Goal: Information Seeking & Learning: Learn about a topic

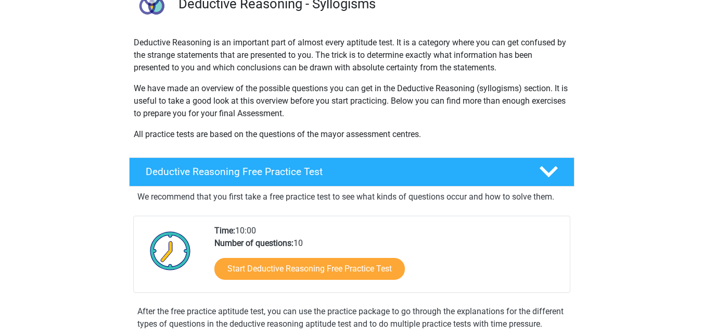
scroll to position [104, 0]
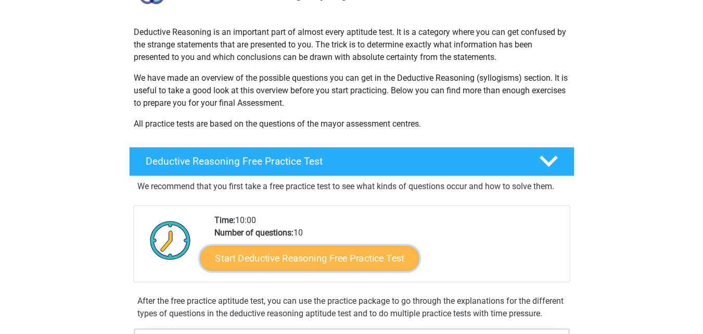
click at [327, 255] on link "Start Deductive Reasoning Free Practice Test" at bounding box center [309, 257] width 219 height 25
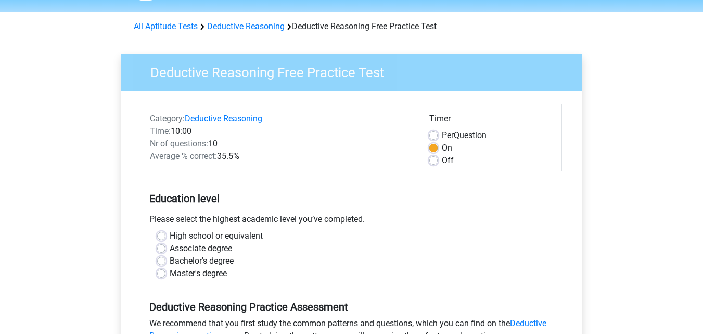
scroll to position [42, 0]
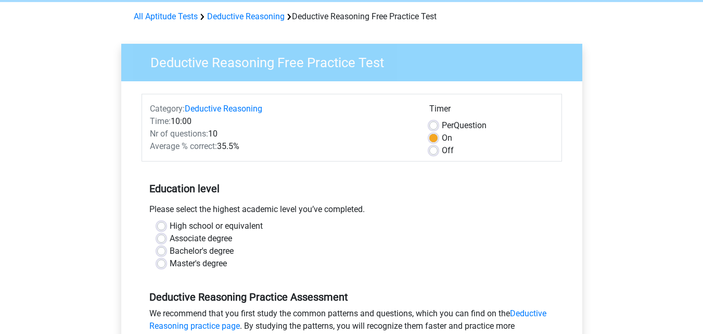
click at [170, 251] on label "Bachelor's degree" at bounding box center [202, 251] width 64 height 12
click at [162, 251] on input "Bachelor's degree" at bounding box center [161, 250] width 8 height 10
radio input "true"
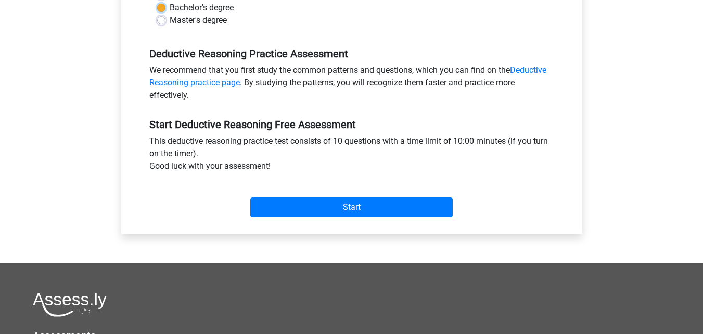
scroll to position [291, 0]
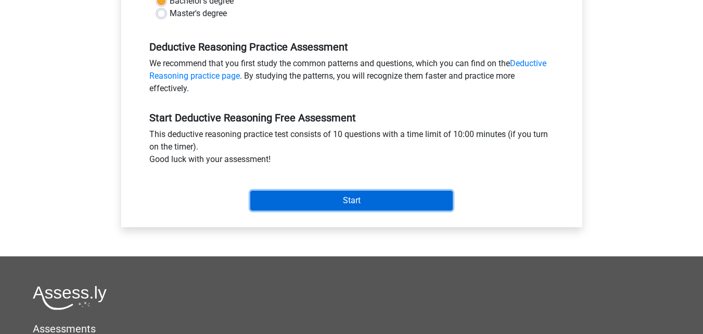
click at [338, 202] on input "Start" at bounding box center [351, 200] width 202 height 20
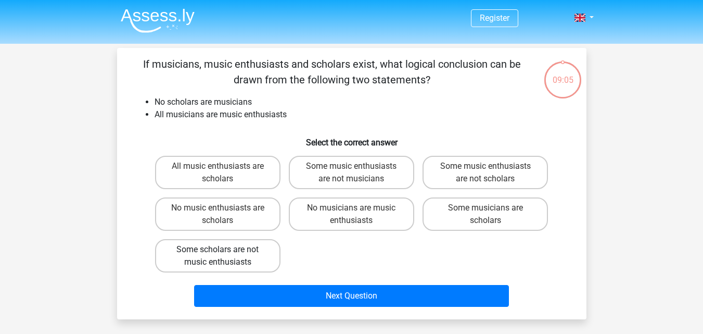
click at [244, 249] on label "Some scholars are not music enthusiasts" at bounding box center [217, 255] width 125 height 33
click at [224, 249] on input "Some scholars are not music enthusiasts" at bounding box center [220, 252] width 7 height 7
radio input "true"
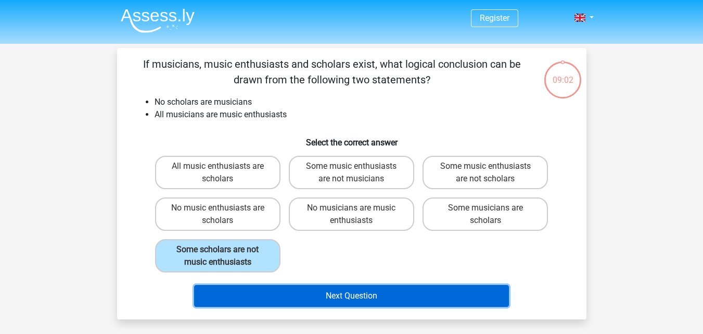
click at [364, 299] on button "Next Question" at bounding box center [351, 296] width 315 height 22
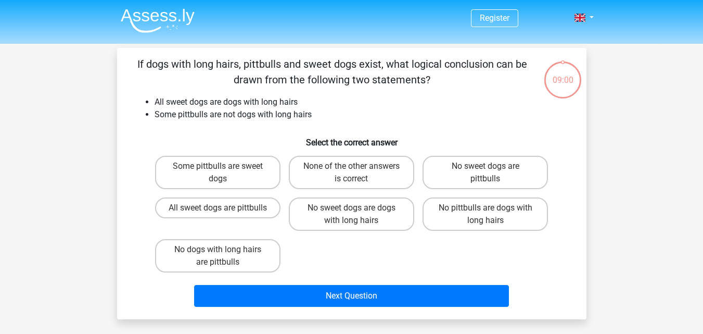
scroll to position [48, 0]
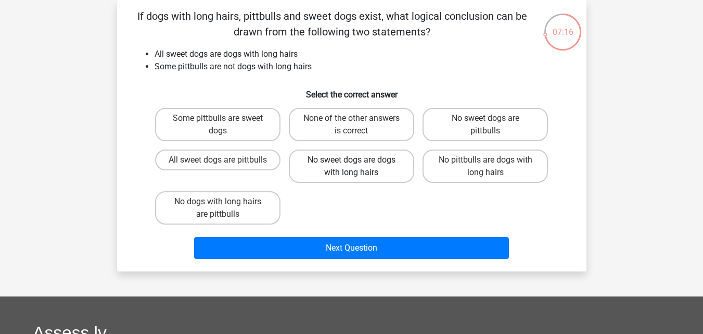
click at [340, 159] on label "No sweet dogs are dogs with long hairs" at bounding box center [351, 165] width 125 height 33
click at [351, 160] on input "No sweet dogs are dogs with long hairs" at bounding box center [354, 163] width 7 height 7
radio input "true"
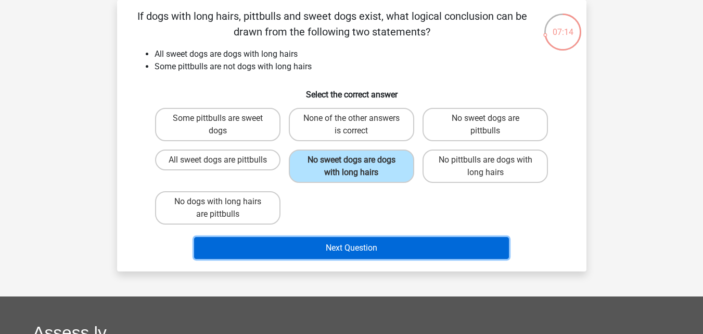
click at [338, 244] on button "Next Question" at bounding box center [351, 248] width 315 height 22
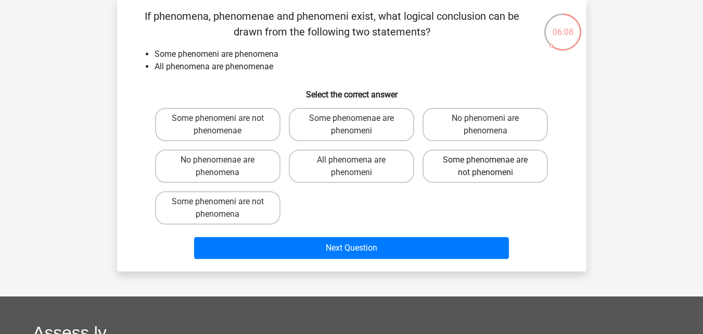
click at [481, 169] on label "Some phenomenae are not phenomeni" at bounding box center [484, 165] width 125 height 33
click at [485, 167] on input "Some phenomenae are not phenomeni" at bounding box center [488, 163] width 7 height 7
radio input "true"
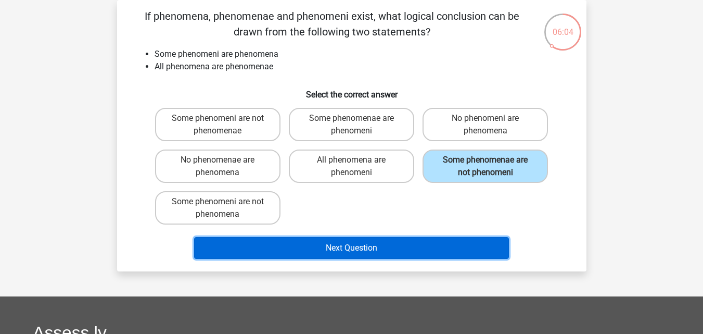
click at [365, 249] on button "Next Question" at bounding box center [351, 248] width 315 height 22
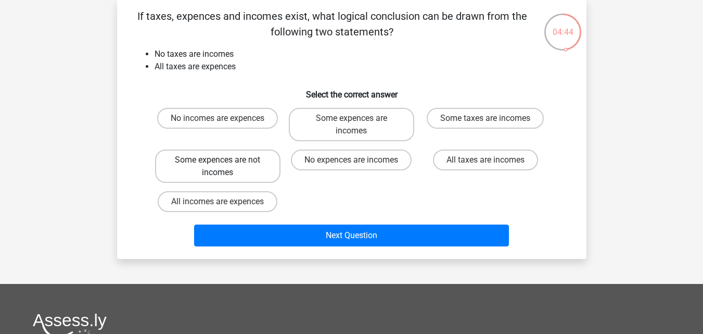
click at [249, 169] on label "Some expences are not incomes" at bounding box center [217, 165] width 125 height 33
click at [224, 167] on input "Some expences are not incomes" at bounding box center [220, 163] width 7 height 7
radio input "true"
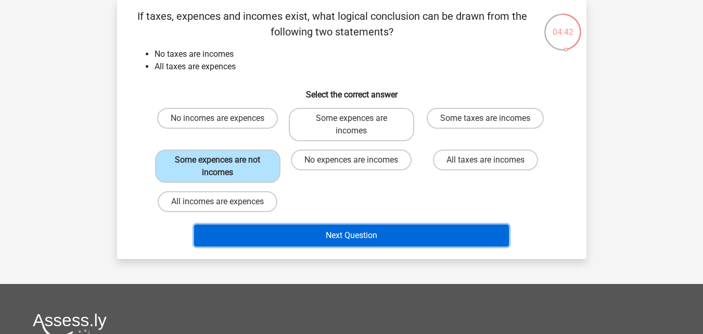
click at [379, 237] on button "Next Question" at bounding box center [351, 235] width 315 height 22
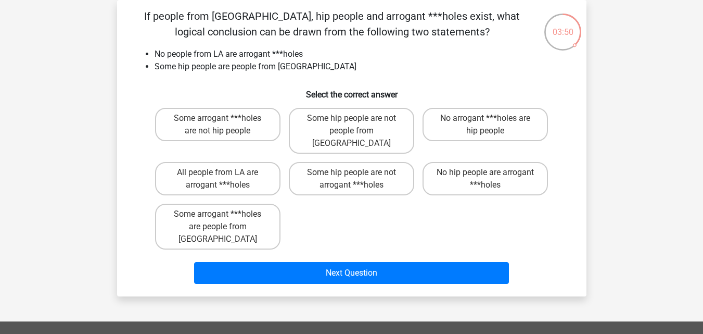
click at [487, 172] on input "No hip people are arrogant ***holes" at bounding box center [488, 175] width 7 height 7
radio input "true"
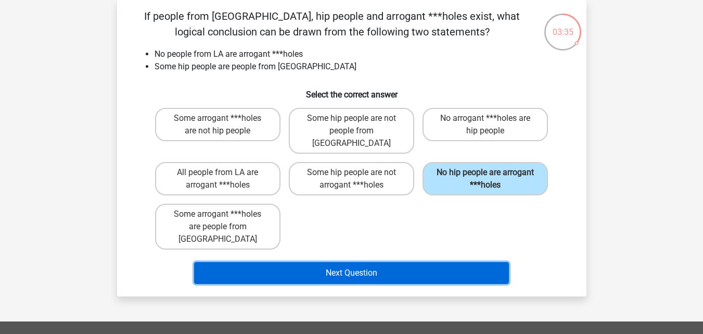
click at [419, 262] on button "Next Question" at bounding box center [351, 273] width 315 height 22
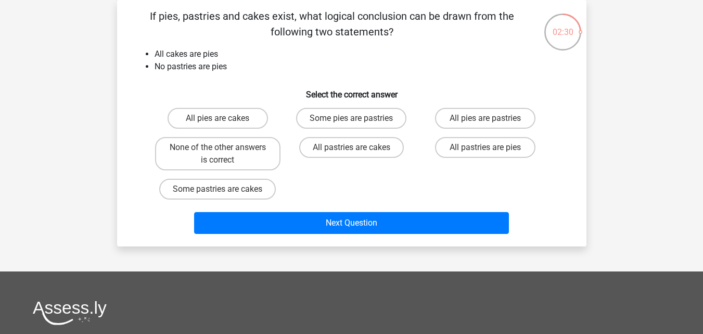
click at [175, 203] on div "Some pastries are cakes" at bounding box center [218, 188] width 134 height 29
click at [206, 156] on label "None of the other answers is correct" at bounding box center [217, 153] width 125 height 33
click at [217, 154] on input "None of the other answers is correct" at bounding box center [220, 150] width 7 height 7
radio input "true"
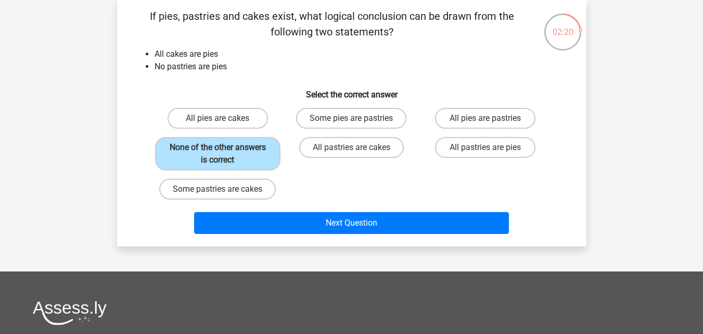
click at [309, 184] on div "All pies are cakes Some pies are pastries All pies are pastries None of the oth…" at bounding box center [352, 154] width 402 height 100
click at [486, 148] on input "All pastries are pies" at bounding box center [488, 150] width 7 height 7
radio input "true"
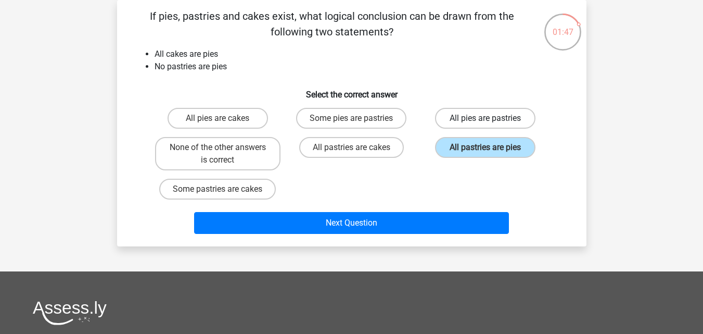
click at [478, 118] on label "All pies are pastries" at bounding box center [485, 118] width 100 height 21
click at [485, 118] on input "All pies are pastries" at bounding box center [488, 121] width 7 height 7
radio input "true"
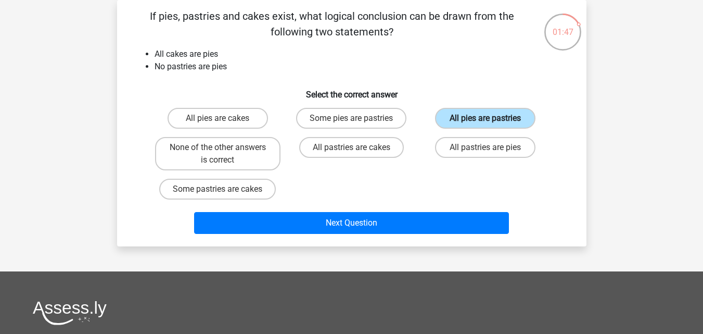
click at [478, 118] on label "All pies are pastries" at bounding box center [485, 118] width 100 height 21
click at [485, 118] on input "All pies are pastries" at bounding box center [488, 121] width 7 height 7
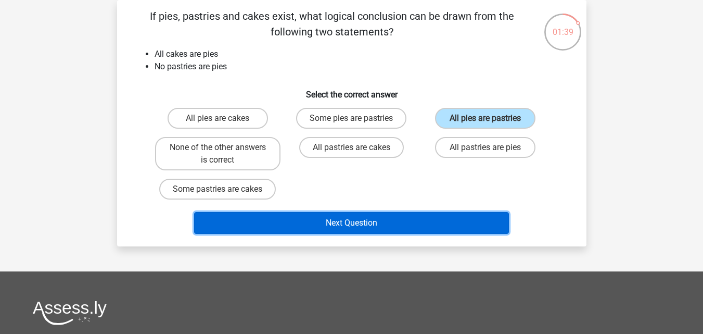
click at [470, 219] on button "Next Question" at bounding box center [351, 223] width 315 height 22
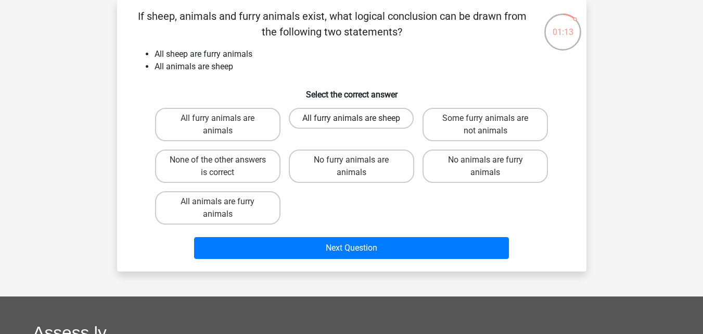
click at [340, 115] on label "All furry animals are sheep" at bounding box center [351, 118] width 125 height 21
click at [351, 118] on input "All furry animals are sheep" at bounding box center [354, 121] width 7 height 7
radio input "true"
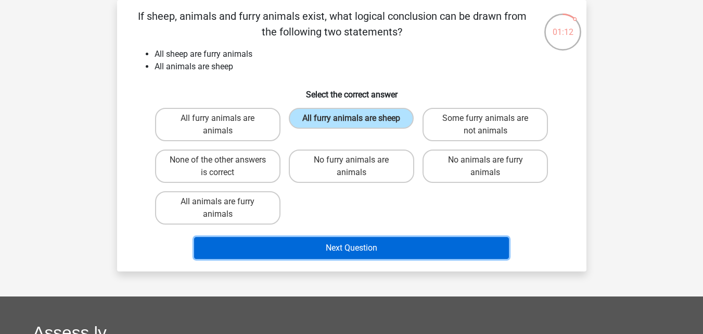
click at [394, 251] on button "Next Question" at bounding box center [351, 248] width 315 height 22
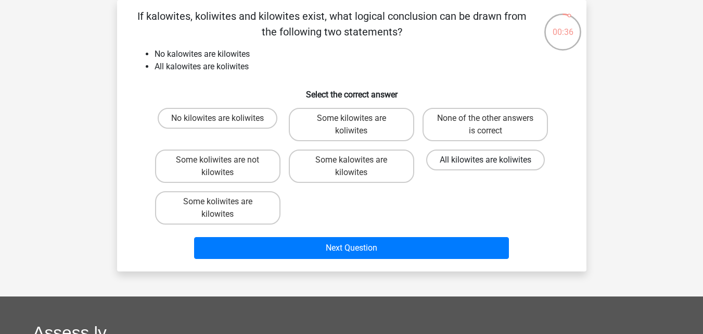
click at [472, 163] on label "All kilowites are koliwites" at bounding box center [485, 159] width 119 height 21
click at [485, 163] on input "All kilowites are koliwites" at bounding box center [488, 163] width 7 height 7
radio input "true"
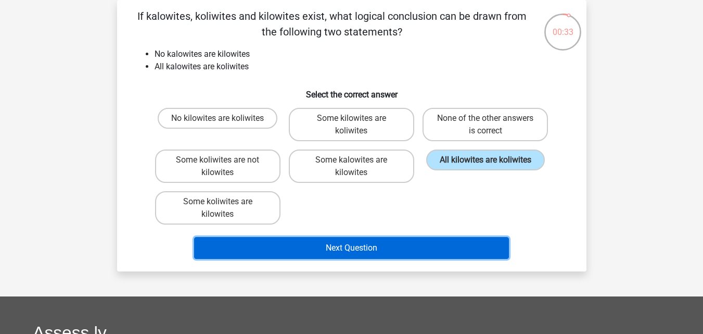
click at [478, 243] on button "Next Question" at bounding box center [351, 248] width 315 height 22
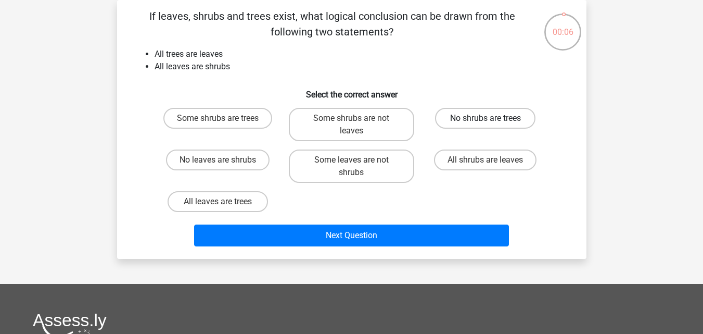
click at [463, 117] on label "No shrubs are trees" at bounding box center [485, 118] width 100 height 21
click at [485, 118] on input "No shrubs are trees" at bounding box center [488, 121] width 7 height 7
radio input "true"
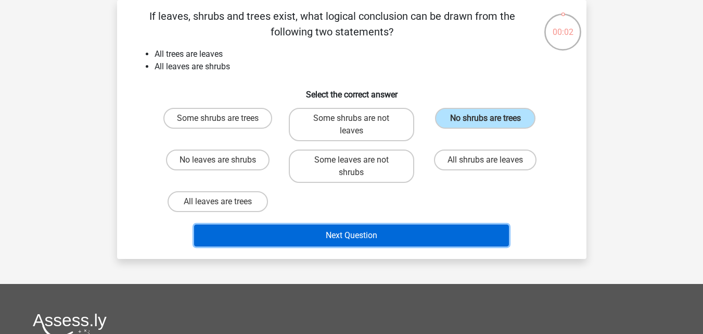
click at [464, 229] on button "Next Question" at bounding box center [351, 235] width 315 height 22
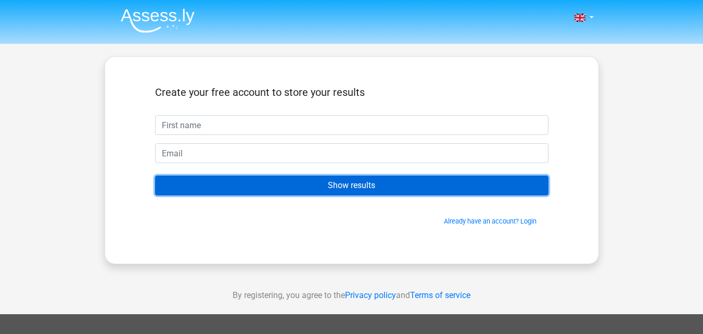
click at [332, 180] on input "Show results" at bounding box center [351, 185] width 393 height 20
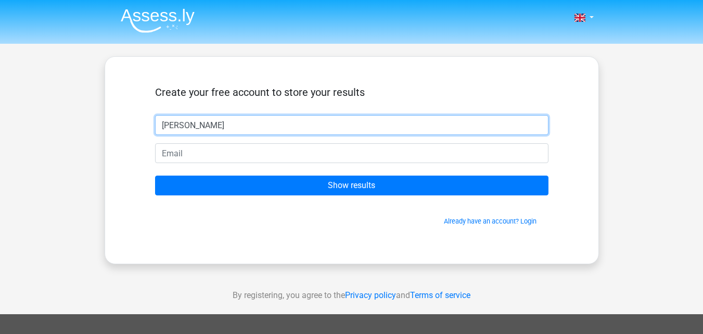
type input "lorraine"
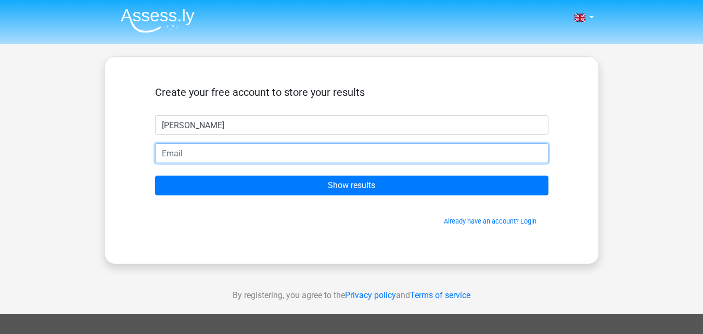
click at [186, 157] on input "email" at bounding box center [351, 153] width 393 height 20
type input "makoba@gotgame.io"
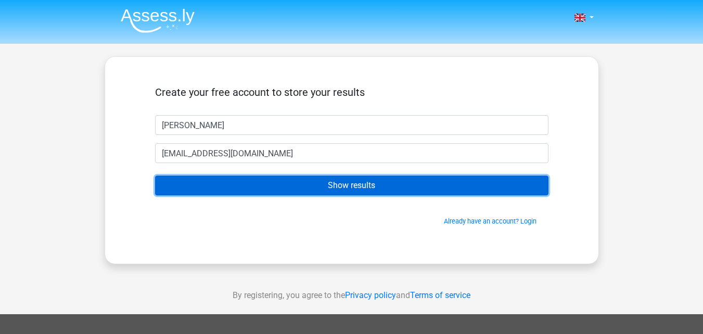
click at [303, 188] on input "Show results" at bounding box center [351, 185] width 393 height 20
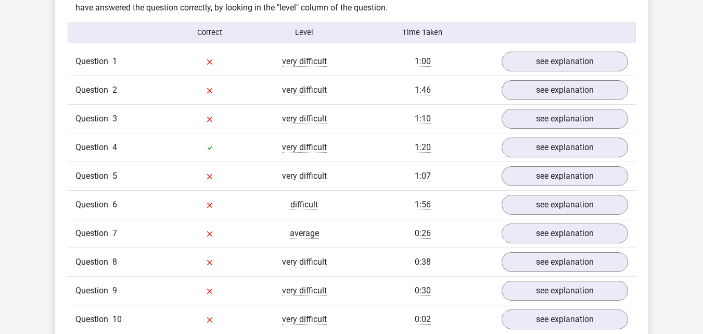
scroll to position [831, 0]
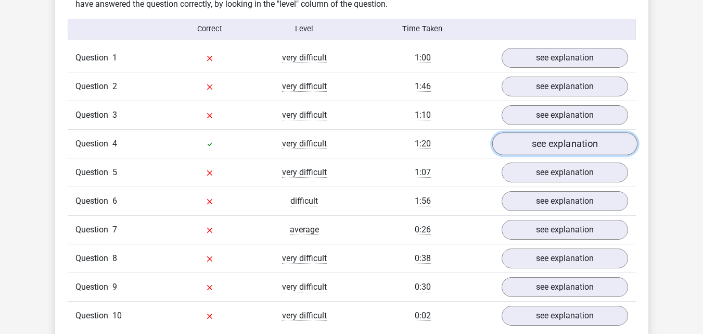
click at [577, 150] on link "see explanation" at bounding box center [564, 143] width 145 height 23
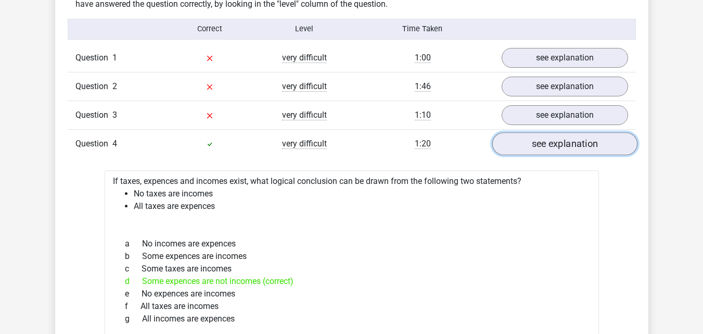
click at [577, 150] on link "see explanation" at bounding box center [564, 143] width 145 height 23
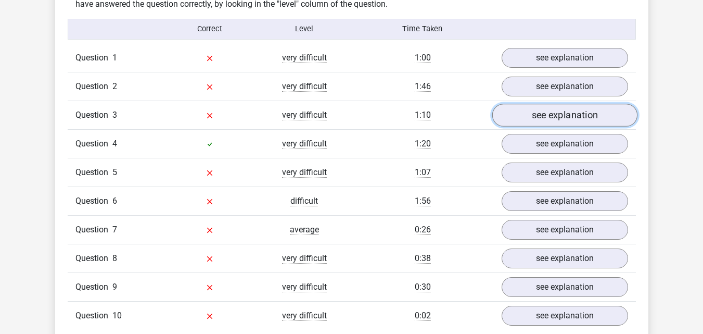
click at [573, 110] on link "see explanation" at bounding box center [564, 115] width 145 height 23
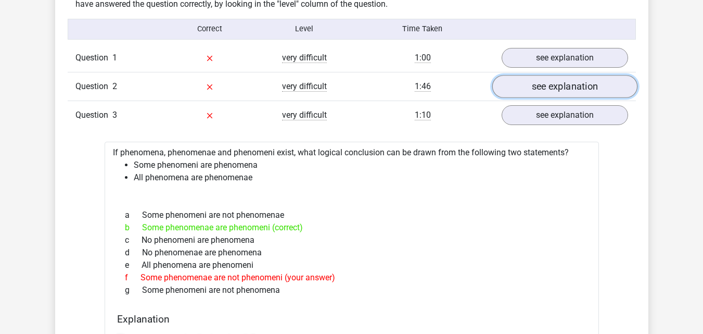
click at [569, 79] on link "see explanation" at bounding box center [564, 86] width 145 height 23
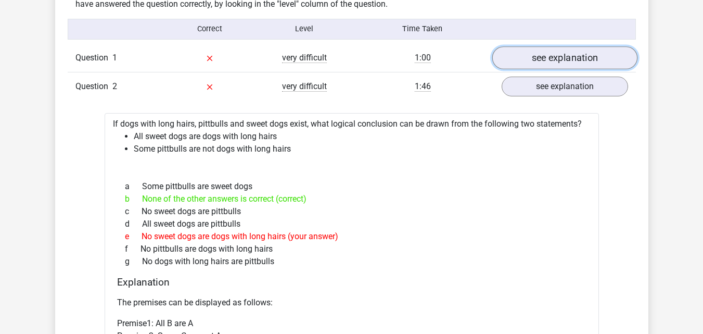
click at [544, 48] on link "see explanation" at bounding box center [564, 57] width 145 height 23
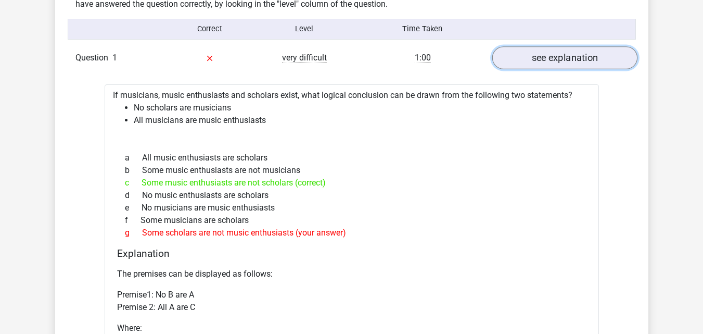
click at [544, 48] on link "see explanation" at bounding box center [564, 57] width 145 height 23
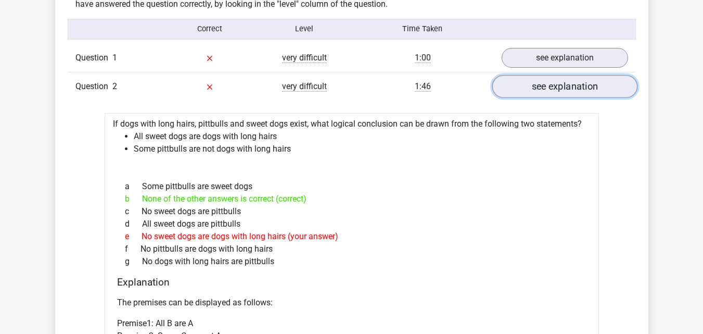
click at [543, 92] on link "see explanation" at bounding box center [564, 86] width 145 height 23
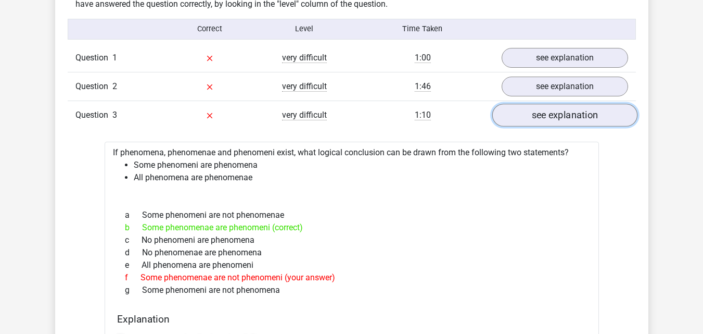
click at [545, 115] on link "see explanation" at bounding box center [564, 115] width 145 height 23
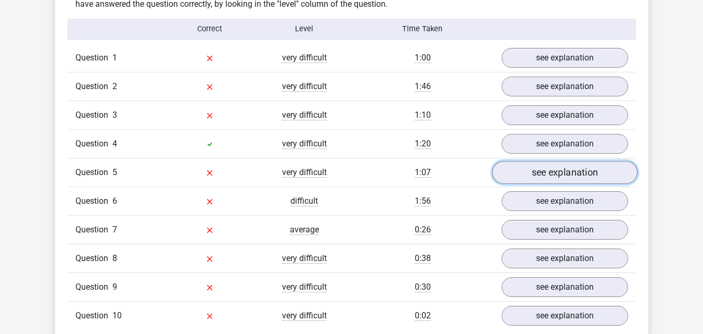
click at [561, 180] on link "see explanation" at bounding box center [564, 172] width 145 height 23
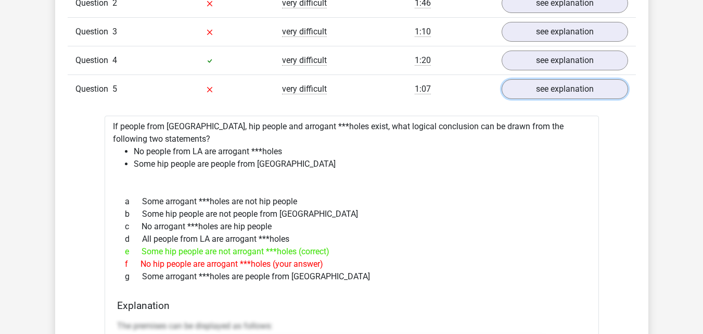
scroll to position [936, 0]
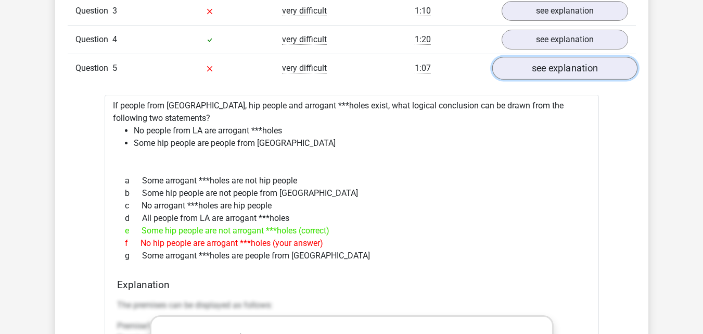
click at [588, 58] on link "see explanation" at bounding box center [564, 68] width 145 height 23
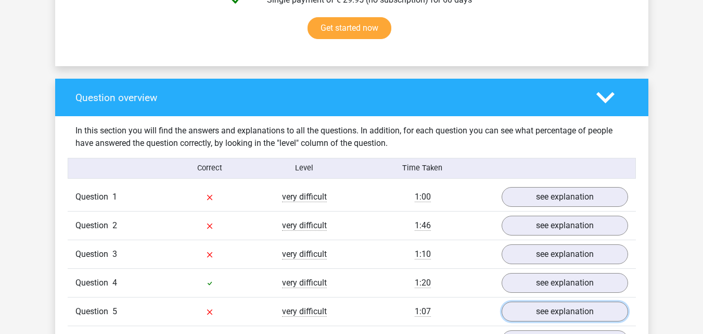
scroll to position [691, 0]
